Goal: Information Seeking & Learning: Learn about a topic

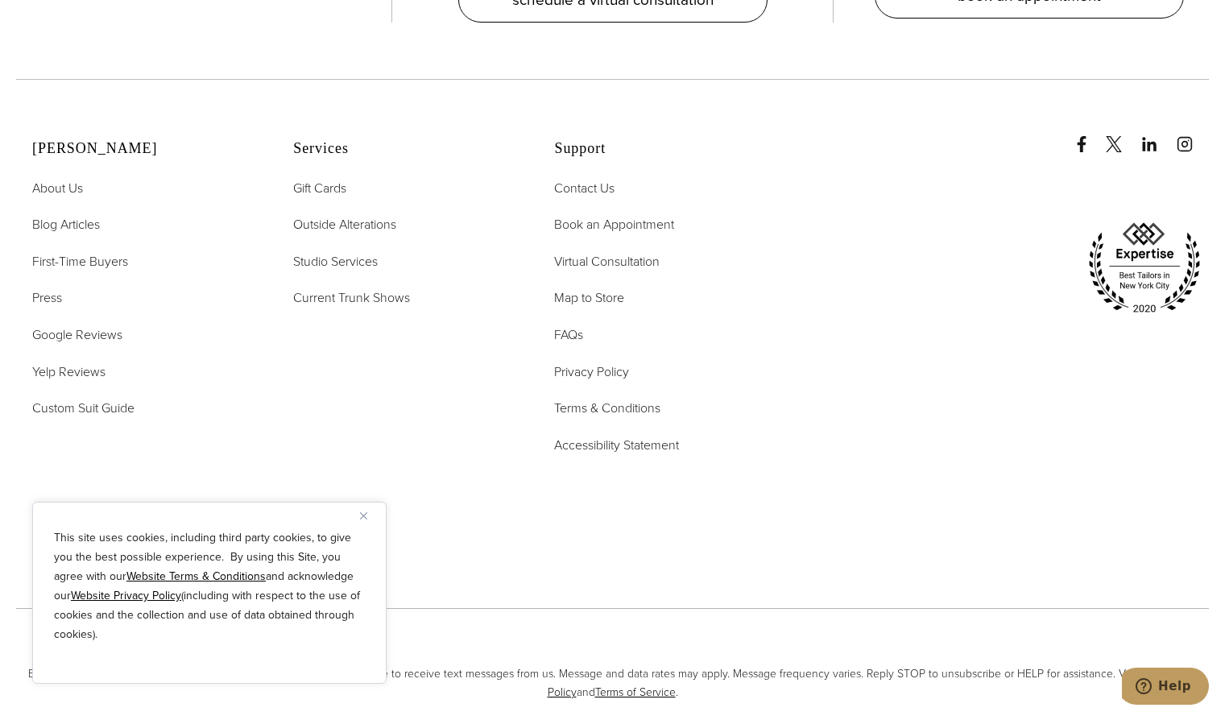
scroll to position [9963, 0]
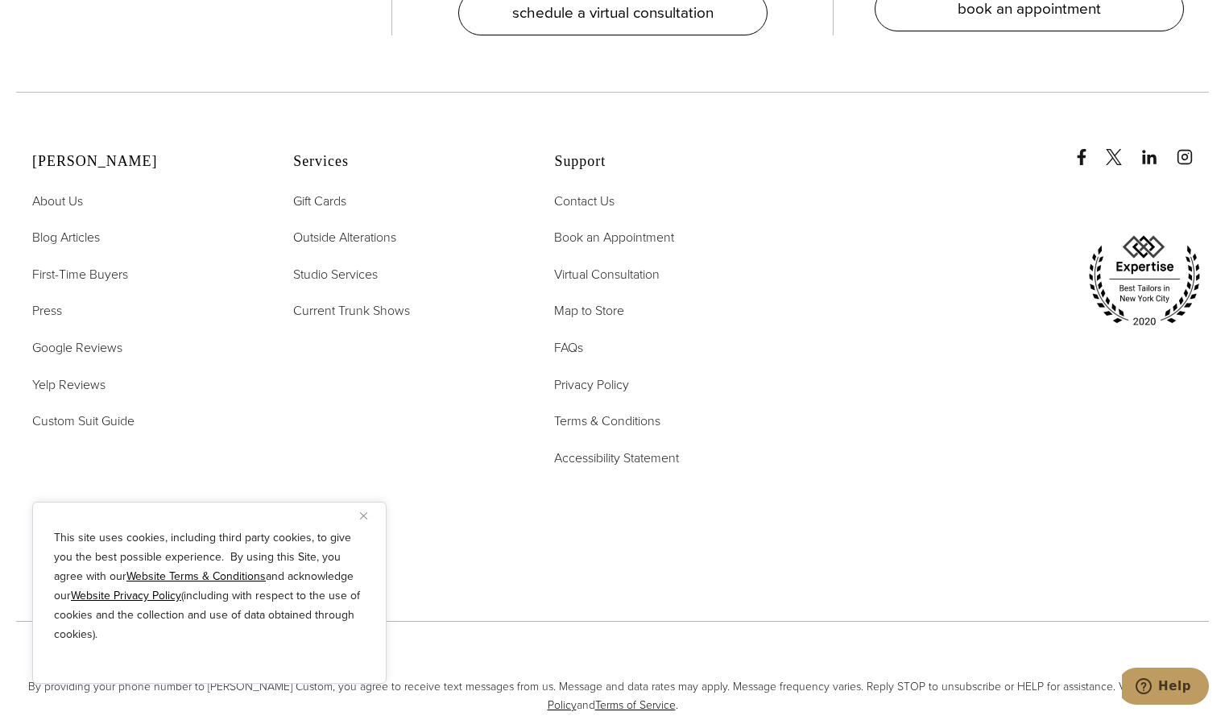
click at [362, 517] on img "Close" at bounding box center [363, 515] width 7 height 7
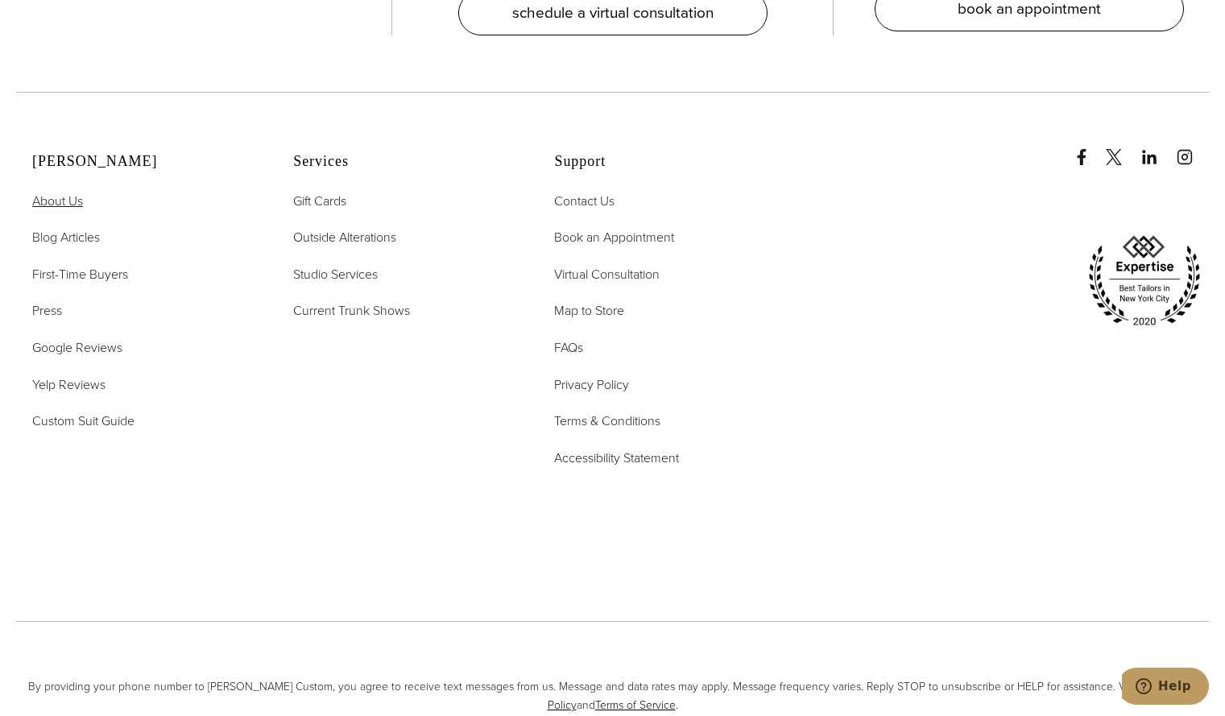
click at [68, 192] on span "About Us" at bounding box center [57, 201] width 51 height 19
